Goal: Information Seeking & Learning: Check status

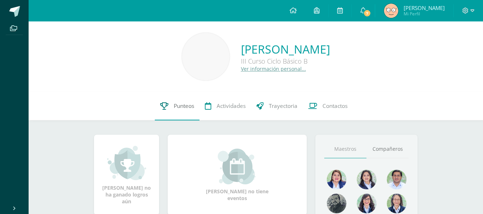
click at [174, 113] on link "Punteos" at bounding box center [177, 106] width 45 height 29
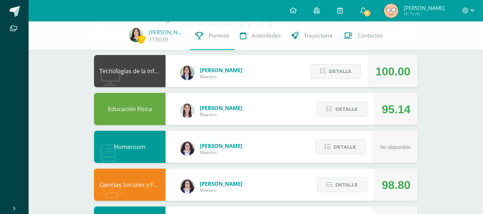
scroll to position [58, 0]
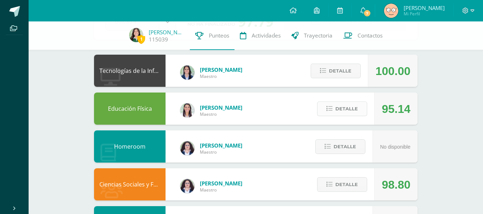
click at [344, 113] on span "Detalle" at bounding box center [346, 108] width 23 height 13
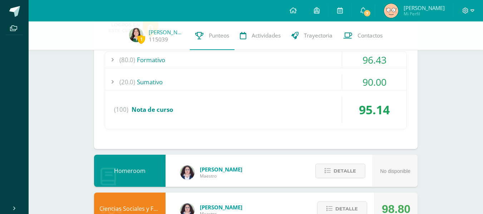
scroll to position [171, 0]
click at [297, 81] on div "(20.0) [GEOGRAPHIC_DATA]" at bounding box center [255, 82] width 301 height 16
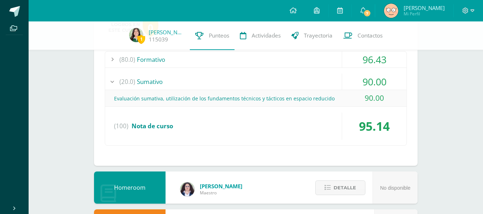
click at [297, 81] on div "(20.0) [GEOGRAPHIC_DATA]" at bounding box center [255, 82] width 301 height 16
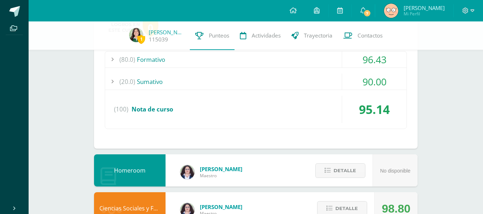
click at [288, 66] on div "(80.0) Formativo" at bounding box center [255, 59] width 301 height 16
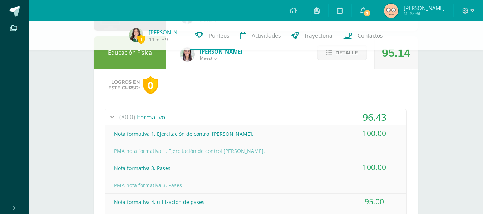
scroll to position [114, 0]
click at [260, 117] on div "(80.0) Formativo" at bounding box center [255, 117] width 301 height 16
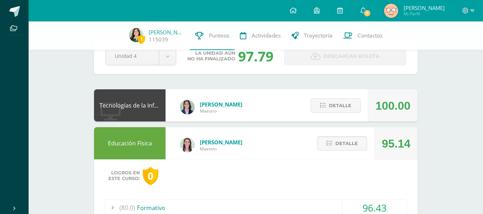
scroll to position [0, 0]
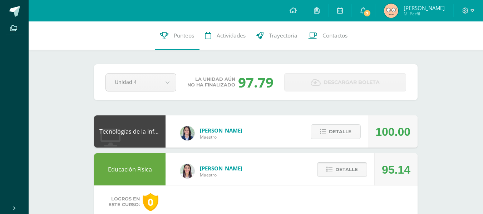
click at [324, 170] on button "Detalle" at bounding box center [342, 169] width 50 height 15
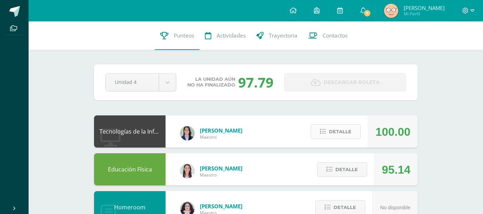
click at [328, 136] on button "Detalle" at bounding box center [335, 131] width 50 height 15
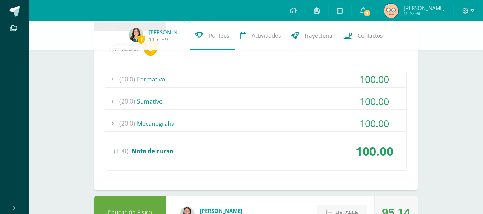
scroll to position [114, 0]
click at [317, 127] on div "(20.0) Mecanografía" at bounding box center [255, 123] width 301 height 16
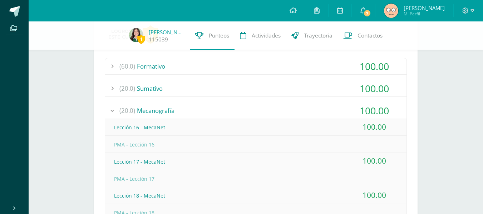
scroll to position [126, 0]
click at [298, 114] on div "(20.0) Mecanografía" at bounding box center [255, 111] width 301 height 16
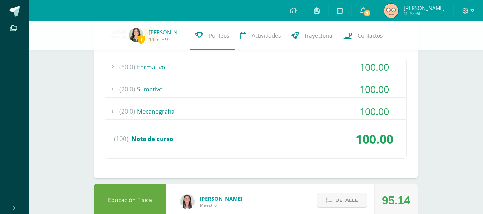
click at [287, 94] on div "(20.0) [GEOGRAPHIC_DATA]" at bounding box center [255, 89] width 301 height 16
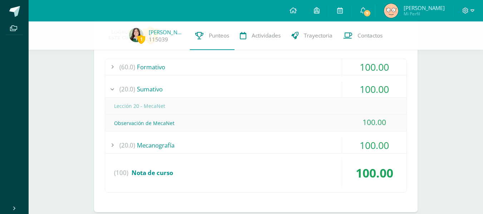
click at [287, 94] on div "(20.0) [GEOGRAPHIC_DATA]" at bounding box center [255, 89] width 301 height 16
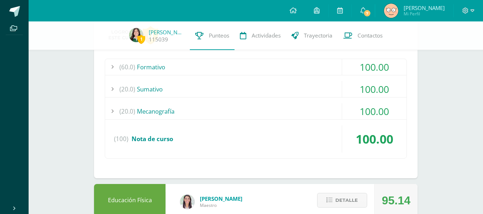
click at [271, 64] on div "(60.0) Formativo" at bounding box center [255, 67] width 301 height 16
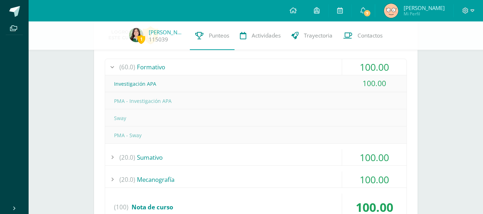
click at [271, 64] on div "(60.0) Formativo" at bounding box center [255, 67] width 301 height 16
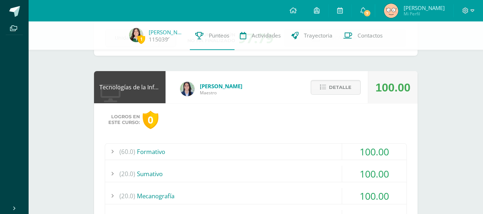
scroll to position [23, 0]
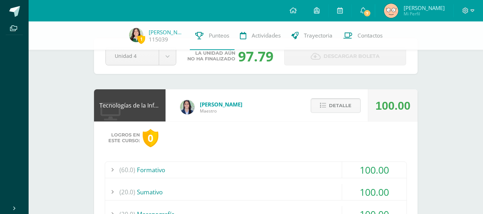
click at [319, 107] on button "Detalle" at bounding box center [335, 105] width 50 height 15
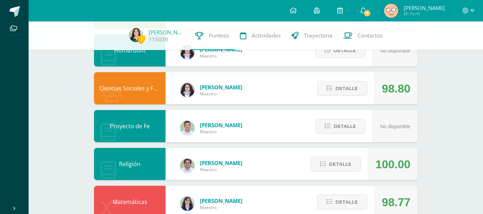
scroll to position [156, 0]
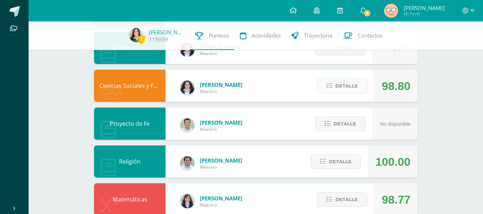
click at [339, 92] on span "Detalle" at bounding box center [346, 85] width 23 height 13
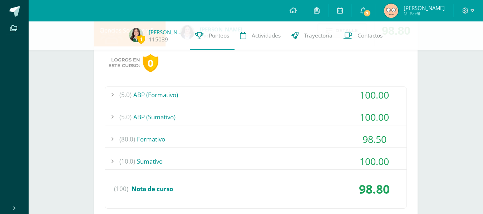
scroll to position [217, 0]
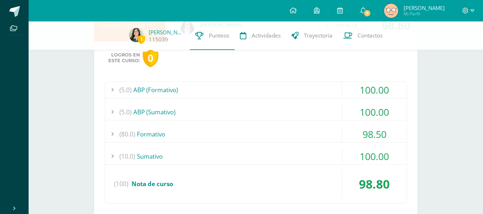
click at [307, 140] on div "(80.0) Formativo" at bounding box center [255, 134] width 301 height 16
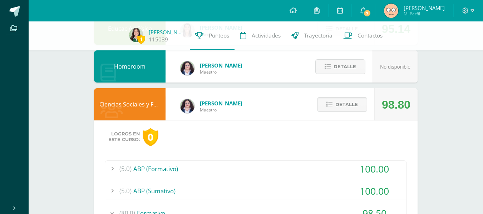
scroll to position [136, 0]
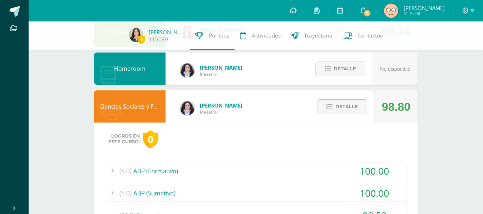
click at [323, 104] on button "Detalle" at bounding box center [342, 106] width 50 height 15
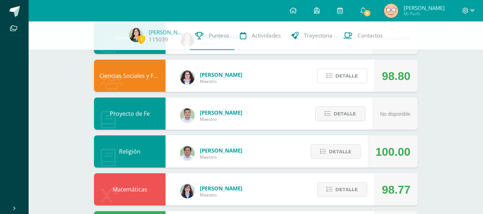
scroll to position [167, 0]
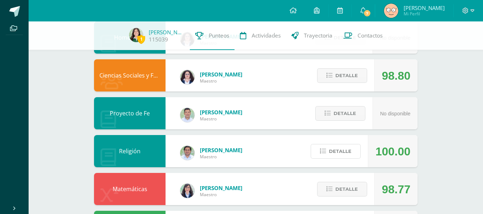
click at [334, 155] on span "Detalle" at bounding box center [340, 151] width 23 height 13
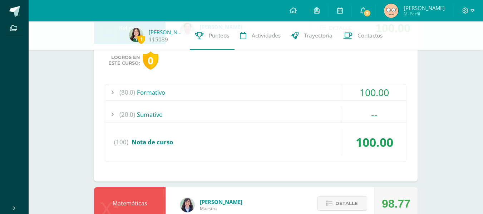
scroll to position [292, 0]
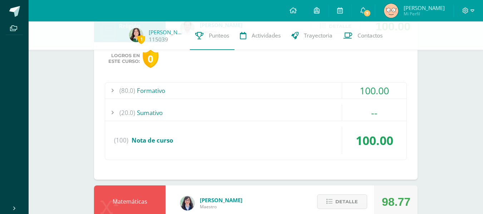
click at [309, 121] on div "(20.0) [GEOGRAPHIC_DATA] --" at bounding box center [255, 113] width 301 height 16
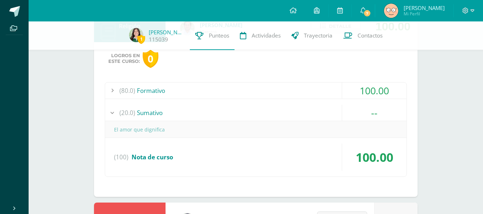
click at [309, 121] on div "El amor que dignifica" at bounding box center [255, 129] width 301 height 17
click at [292, 111] on div "(20.0) [GEOGRAPHIC_DATA]" at bounding box center [255, 113] width 301 height 16
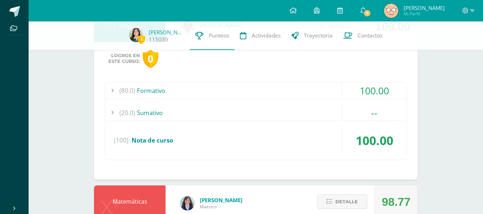
click at [285, 94] on div "(80.0) Formativo" at bounding box center [255, 91] width 301 height 16
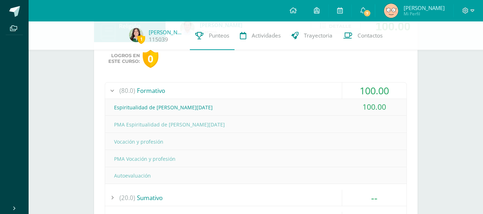
click at [285, 94] on div "(80.0) Formativo" at bounding box center [255, 91] width 301 height 16
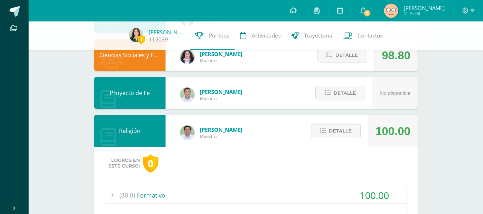
scroll to position [186, 0]
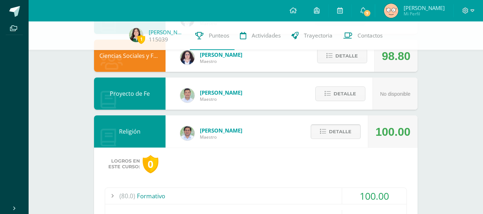
click at [340, 136] on span "Detalle" at bounding box center [340, 131] width 23 height 13
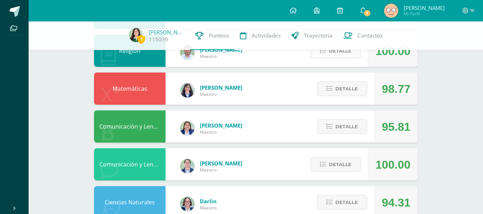
scroll to position [268, 0]
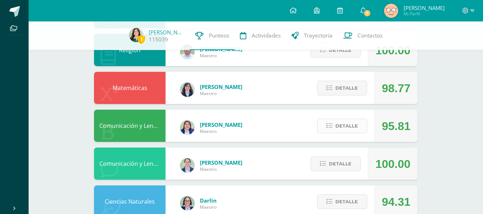
click at [335, 131] on span "Detalle" at bounding box center [346, 125] width 23 height 13
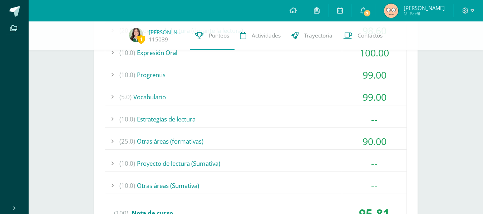
scroll to position [428, 0]
click at [330, 144] on div "(25.0) Otras áreas (formativas)" at bounding box center [255, 141] width 301 height 16
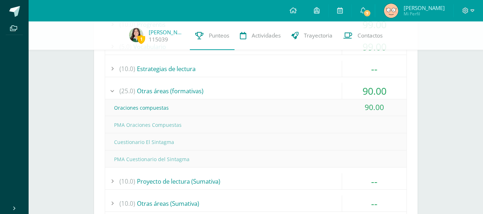
scroll to position [469, 0]
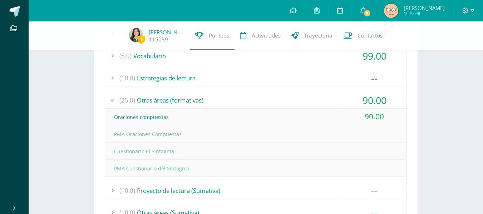
click at [269, 103] on div "(25.0) Otras áreas (formativas)" at bounding box center [255, 100] width 301 height 16
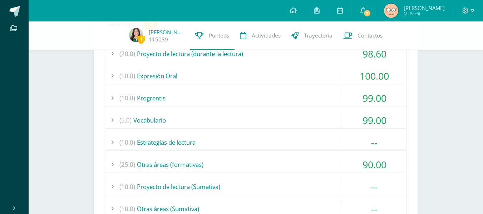
scroll to position [404, 0]
click at [264, 96] on div "(10.0) Progrentis" at bounding box center [255, 98] width 301 height 16
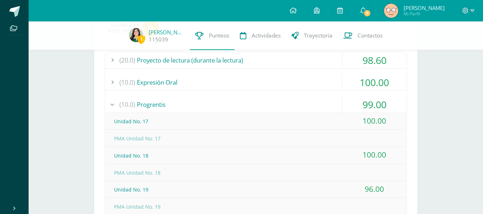
scroll to position [392, 0]
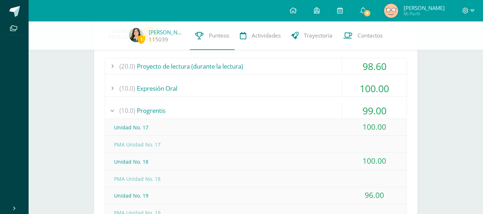
click at [265, 103] on div "(10.0) Progrentis" at bounding box center [255, 111] width 301 height 16
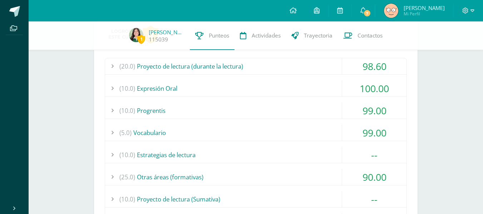
click at [247, 75] on div "(20.0) Proyecto de lectura (durante la lectura) 98.60 Actividad No. 1 95.00" at bounding box center [256, 163] width 302 height 211
click at [244, 68] on div "(20.0) Proyecto de lectura (durante la lectura)" at bounding box center [255, 66] width 301 height 16
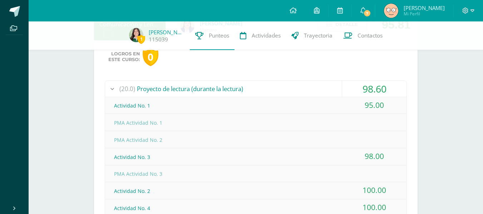
scroll to position [369, 0]
click at [264, 96] on div "(20.0) Proyecto de lectura (durante la lectura)" at bounding box center [255, 89] width 301 height 16
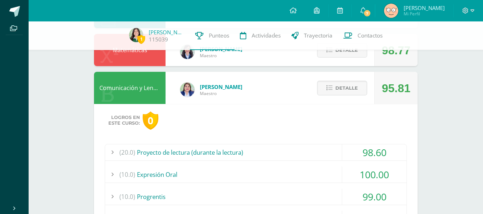
scroll to position [329, 0]
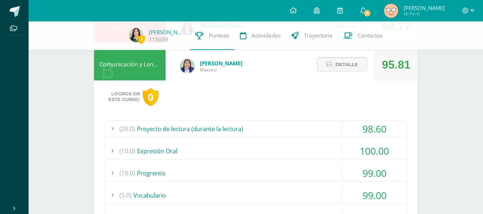
click at [323, 68] on button "Detalle" at bounding box center [342, 64] width 50 height 15
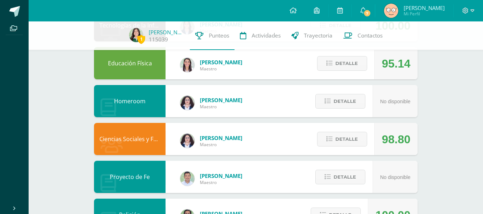
scroll to position [0, 0]
